Goal: Transaction & Acquisition: Purchase product/service

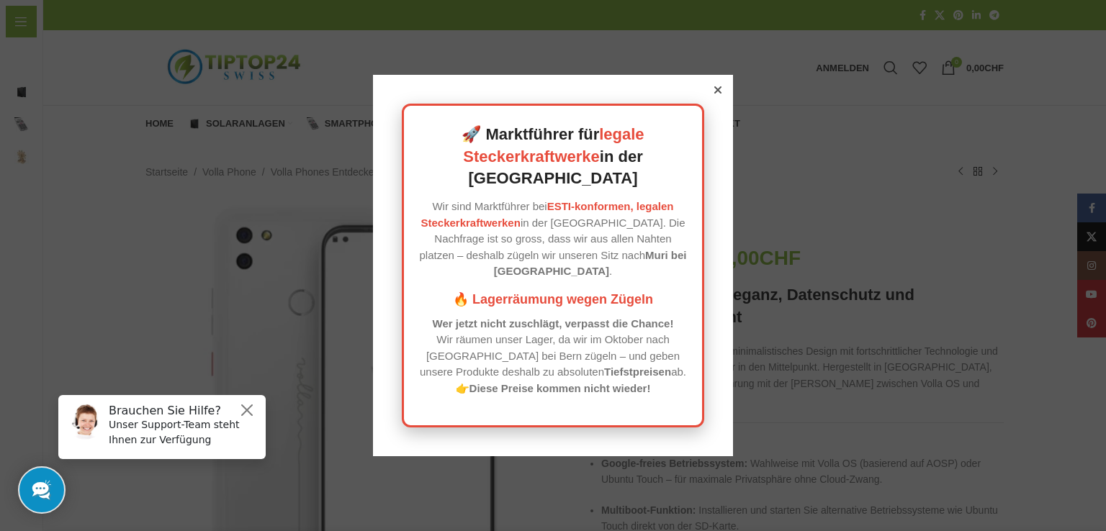
click at [718, 96] on div at bounding box center [717, 90] width 13 height 13
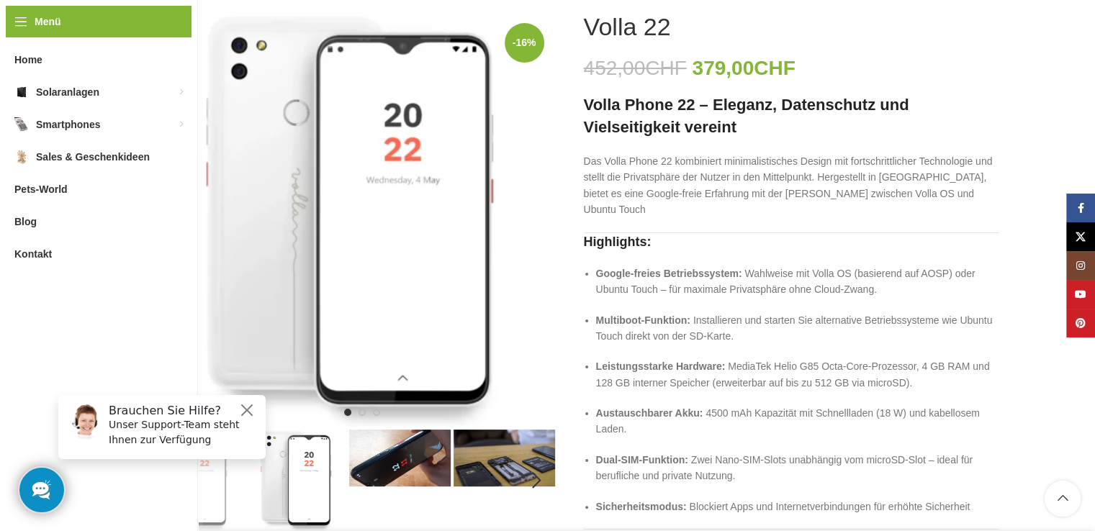
scroll to position [216, 0]
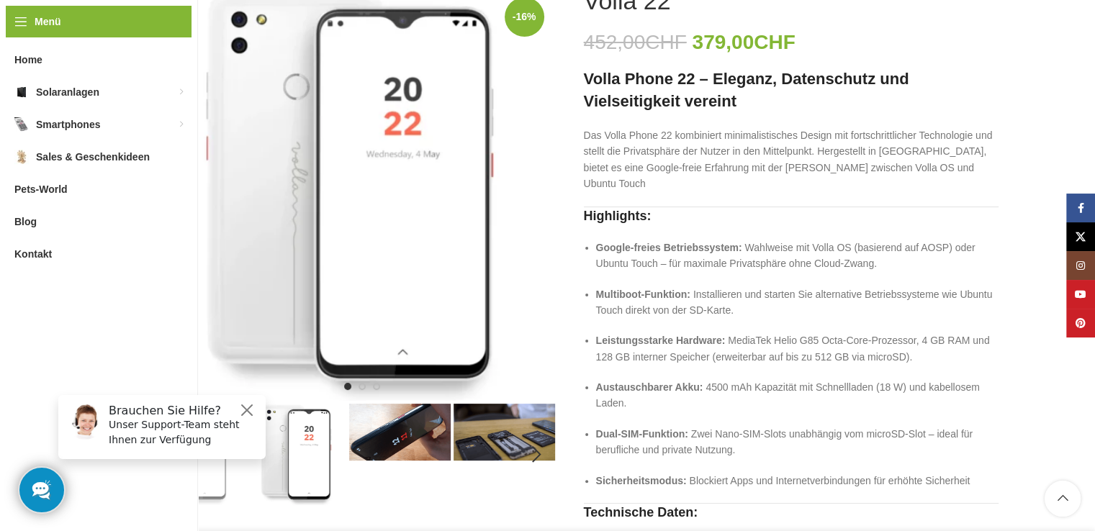
click at [310, 447] on img "2 / 6" at bounding box center [296, 455] width 102 height 102
click at [374, 433] on img "3 / 6" at bounding box center [400, 432] width 102 height 57
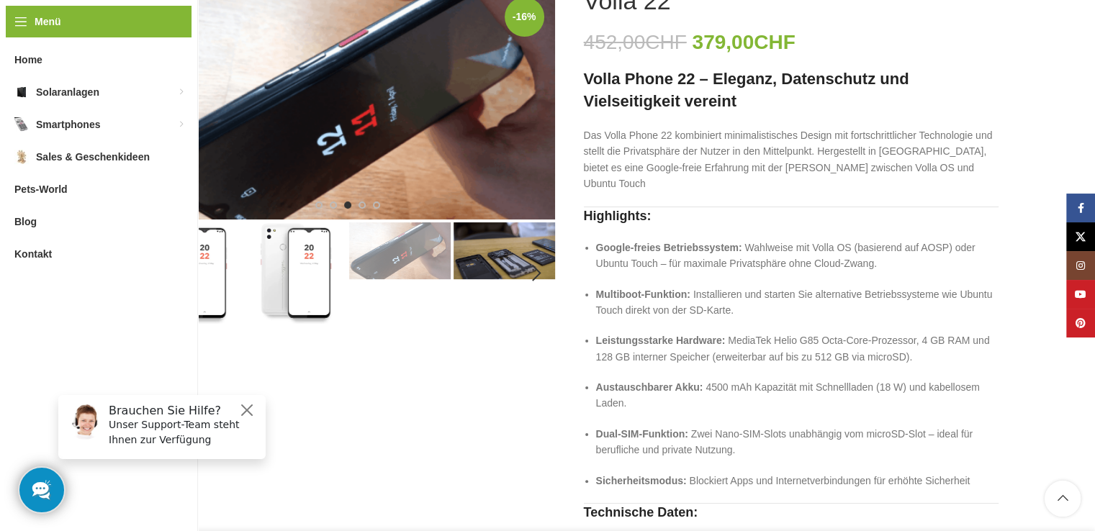
click at [303, 283] on img "2 / 6" at bounding box center [296, 273] width 102 height 102
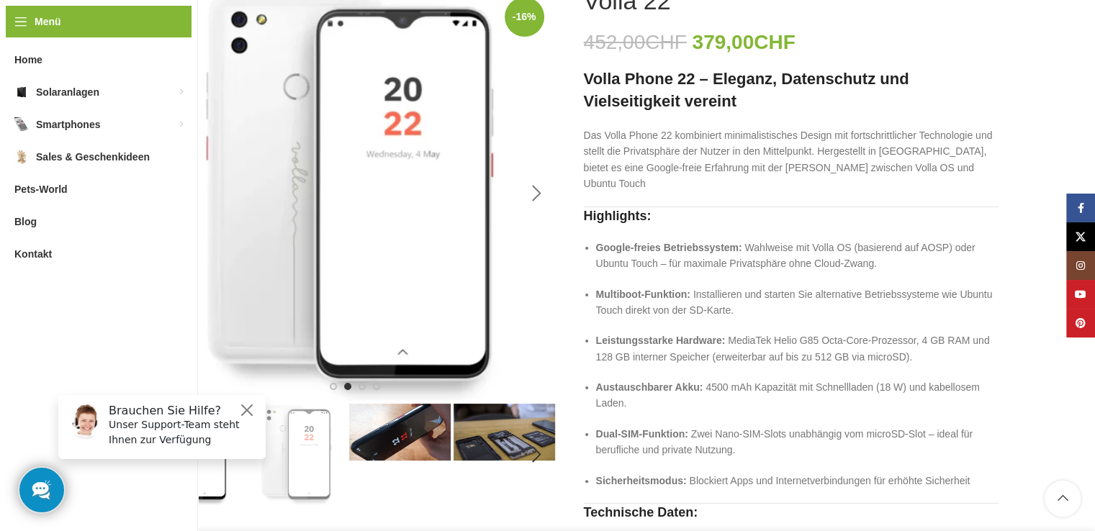
click at [524, 194] on div "Next slide" at bounding box center [537, 194] width 36 height 36
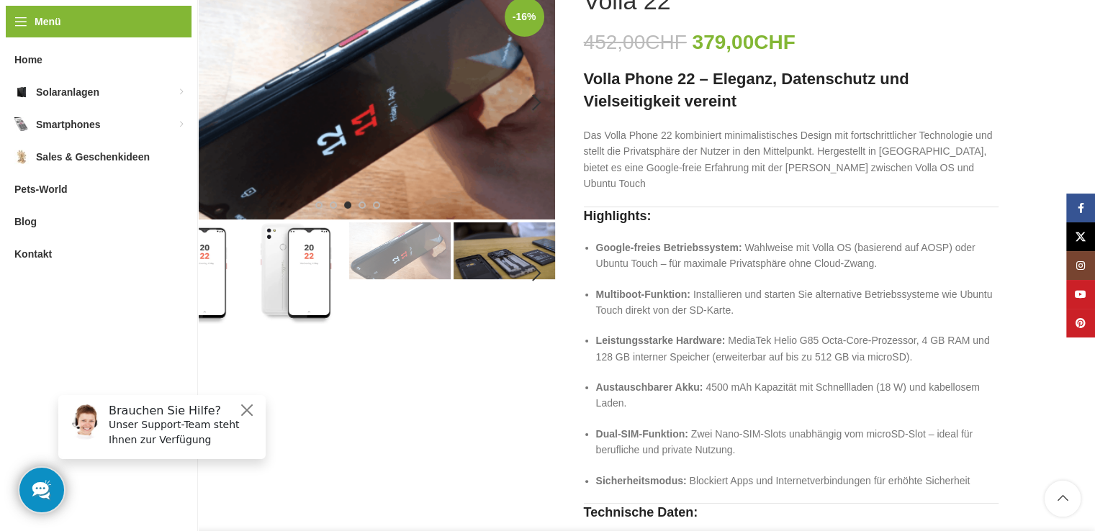
click at [356, 149] on img "3 / 6" at bounding box center [347, 102] width 415 height 233
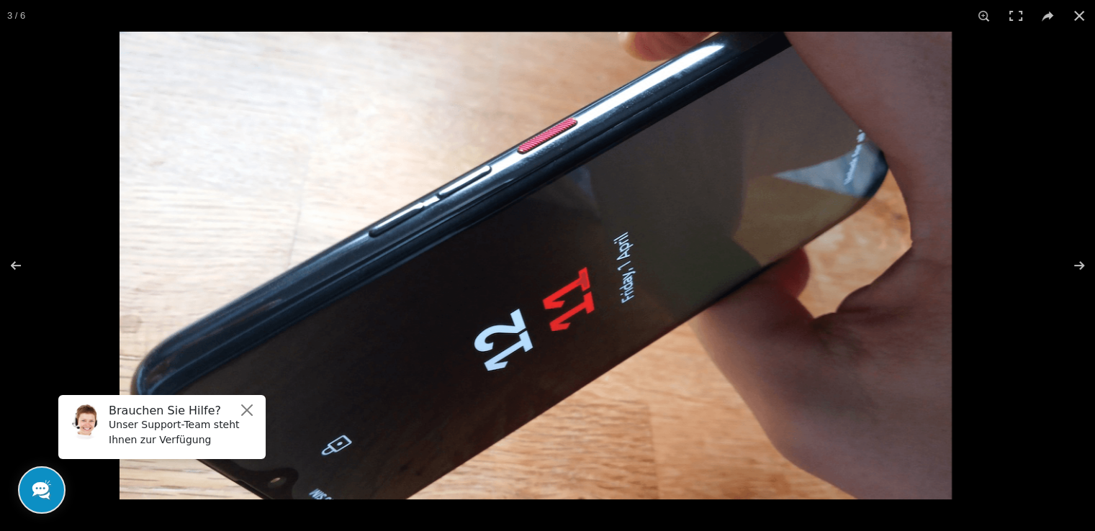
drag, startPoint x: 595, startPoint y: 337, endPoint x: 561, endPoint y: 335, distance: 33.9
click at [561, 335] on img at bounding box center [536, 266] width 832 height 468
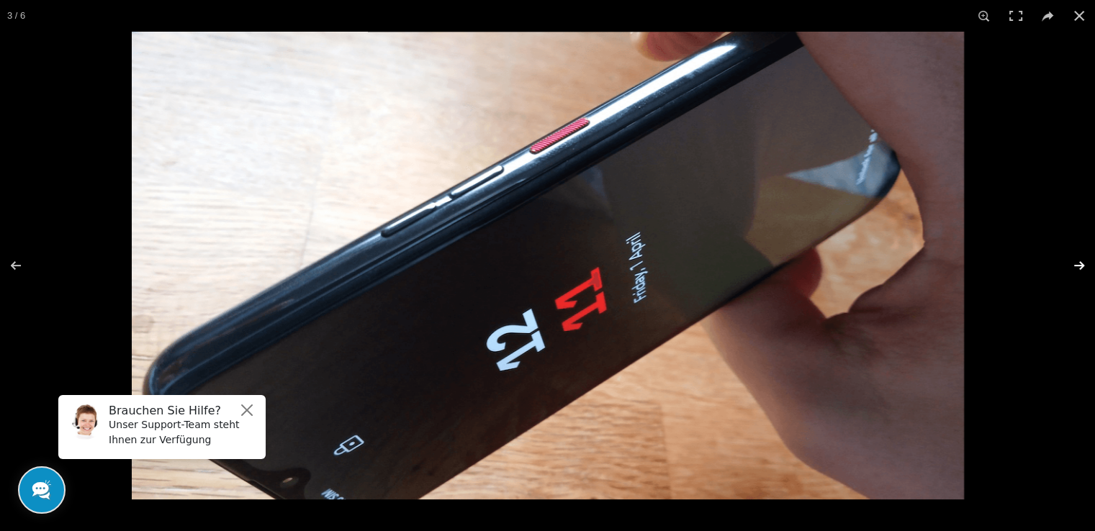
click at [1076, 263] on button at bounding box center [1070, 266] width 50 height 72
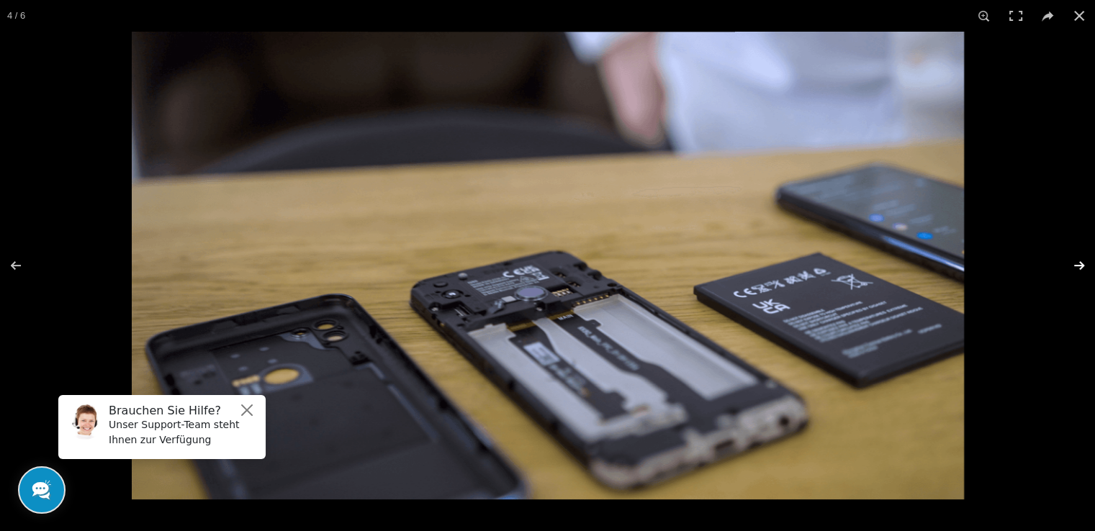
click at [1077, 266] on button at bounding box center [1070, 266] width 50 height 72
click at [243, 407] on button "Close" at bounding box center [246, 410] width 17 height 17
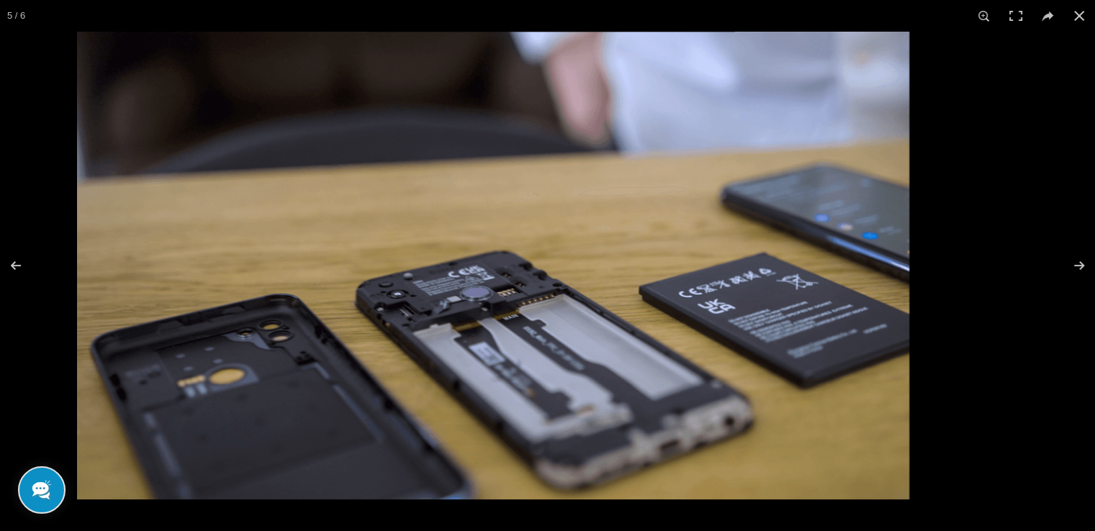
drag, startPoint x: 340, startPoint y: 382, endPoint x: 255, endPoint y: 329, distance: 100.3
click at [255, 329] on img at bounding box center [493, 266] width 832 height 468
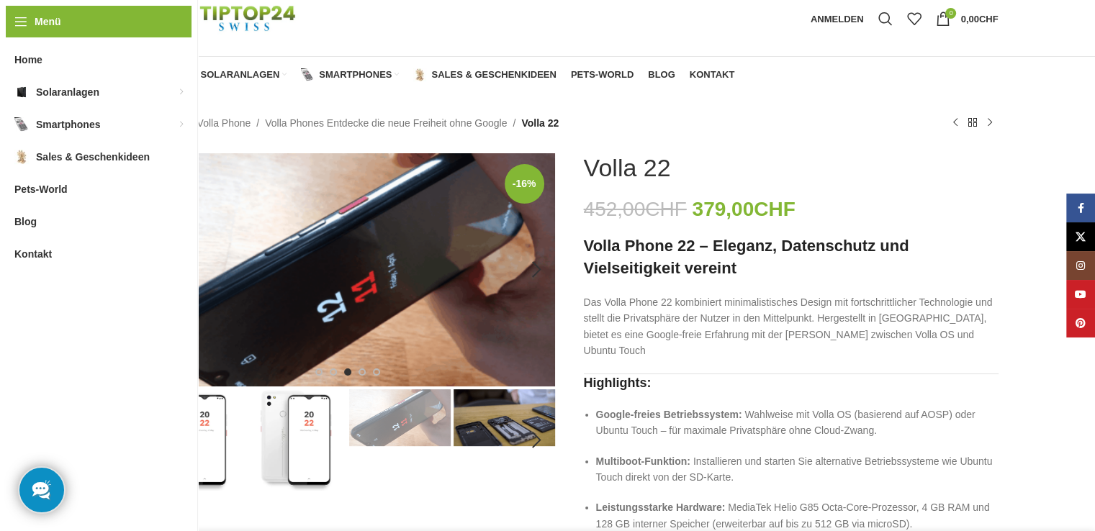
scroll to position [0, 0]
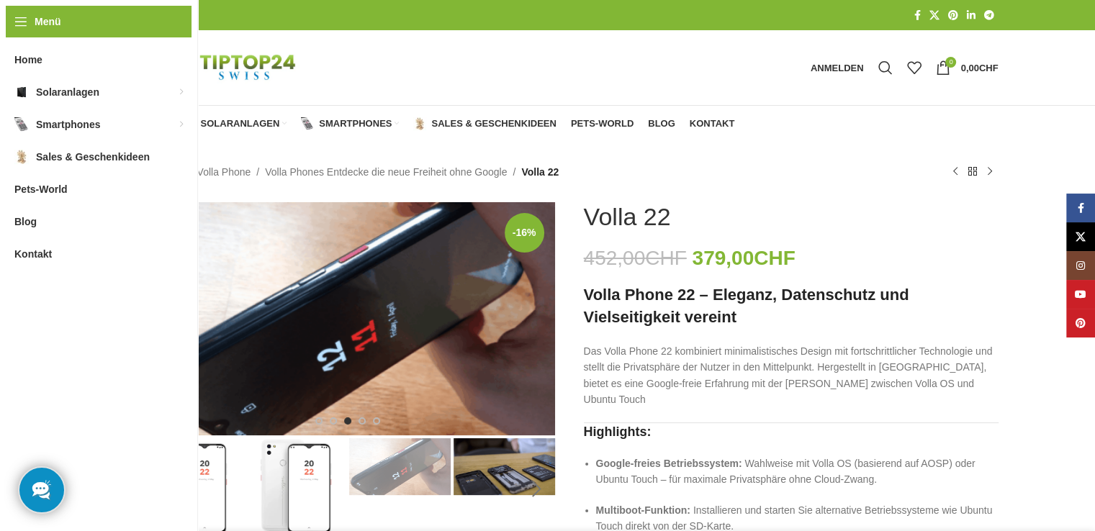
click at [531, 485] on div "Next slide" at bounding box center [537, 490] width 36 height 36
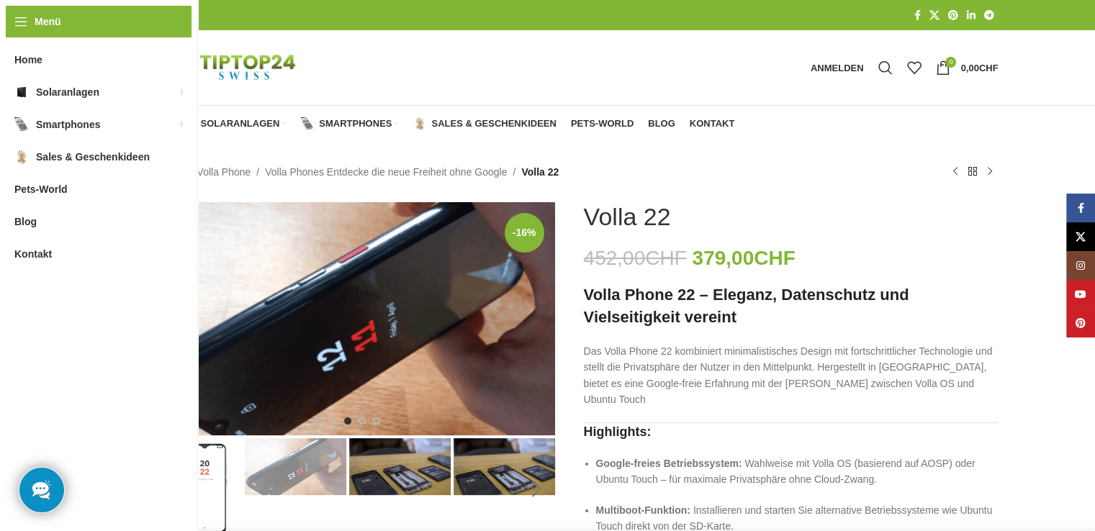
click at [531, 485] on div "Next slide" at bounding box center [537, 490] width 36 height 36
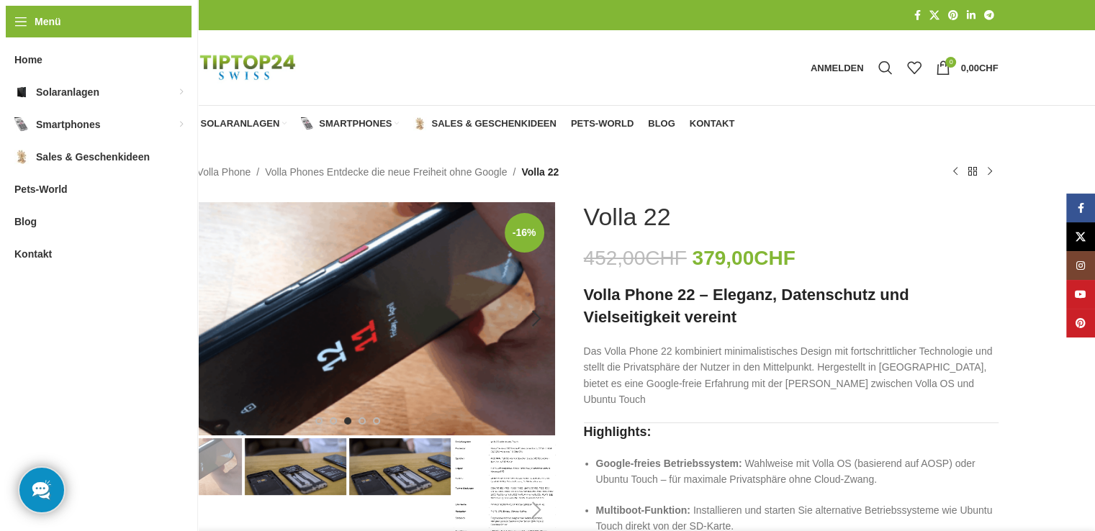
click at [155, 317] on div "Previous slide" at bounding box center [158, 319] width 36 height 36
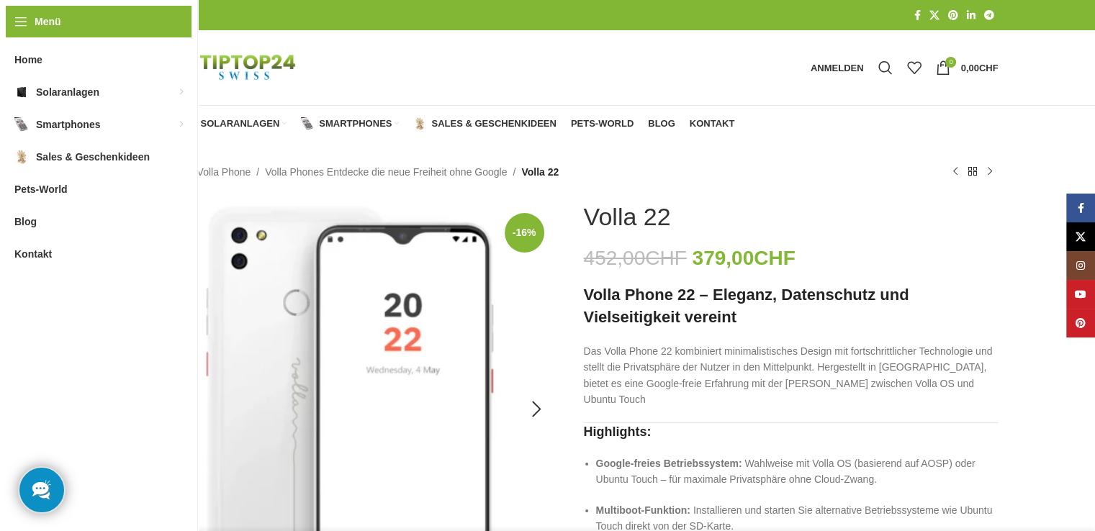
click at [153, 407] on div "Previous slide" at bounding box center [158, 410] width 36 height 36
click at [158, 407] on div "Previous slide" at bounding box center [158, 410] width 36 height 36
click at [526, 407] on div "Next slide" at bounding box center [537, 410] width 36 height 36
click at [526, 406] on div "Next slide" at bounding box center [537, 410] width 36 height 36
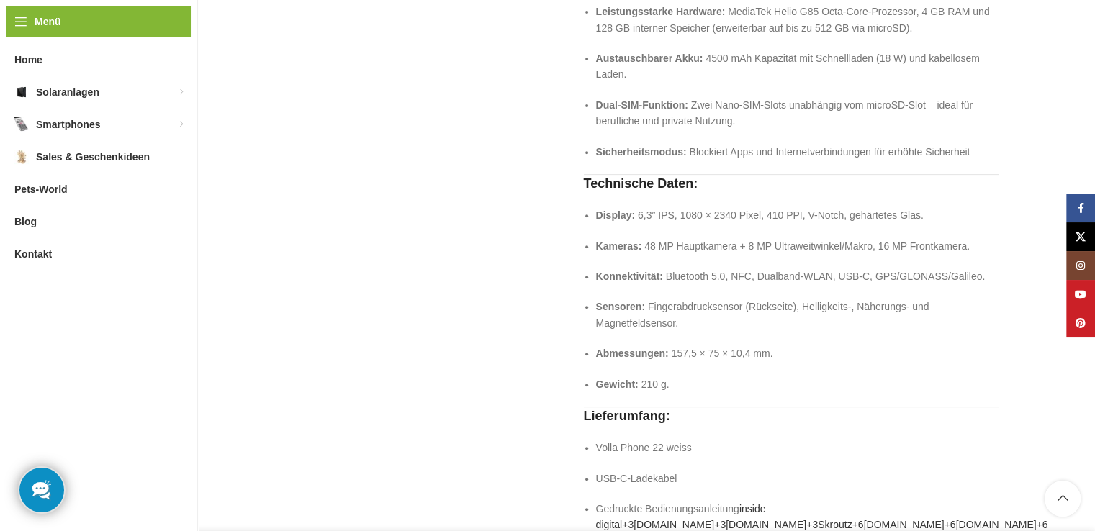
scroll to position [576, 0]
